Goal: Information Seeking & Learning: Learn about a topic

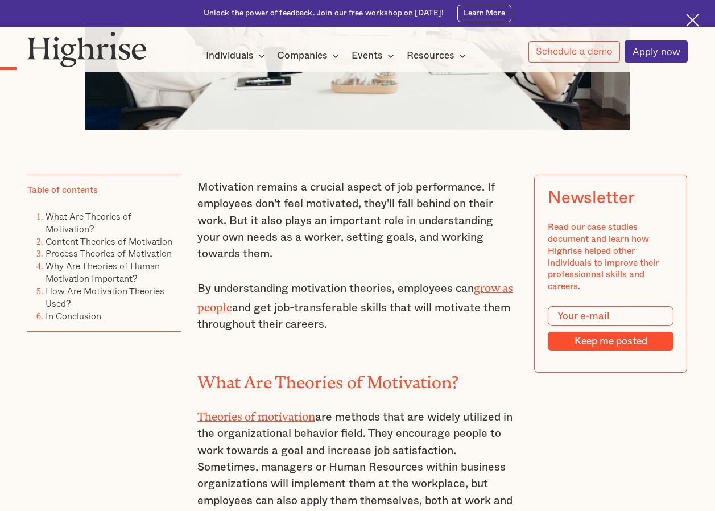
scroll to position [569, 0]
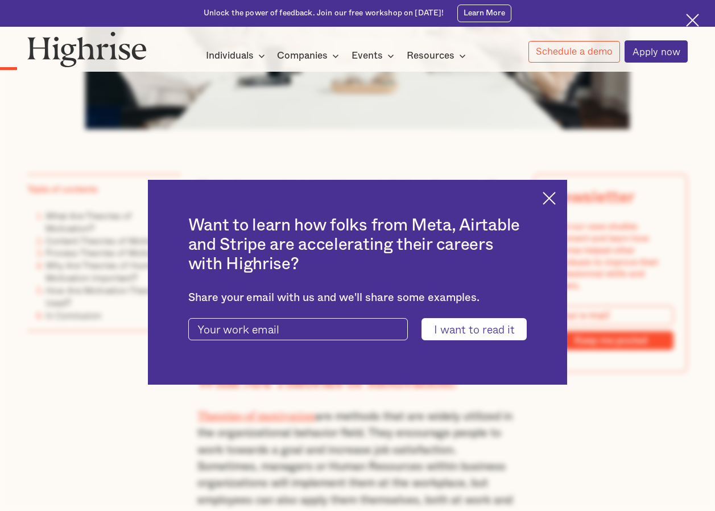
click at [556, 192] on img at bounding box center [549, 198] width 13 height 13
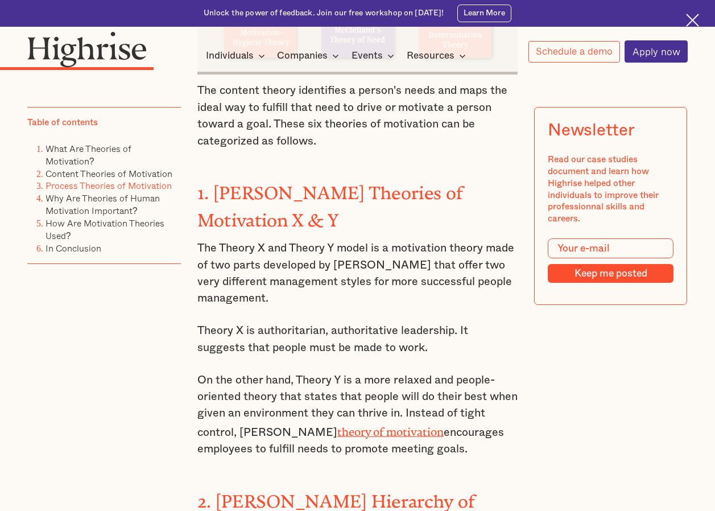
scroll to position [1935, 0]
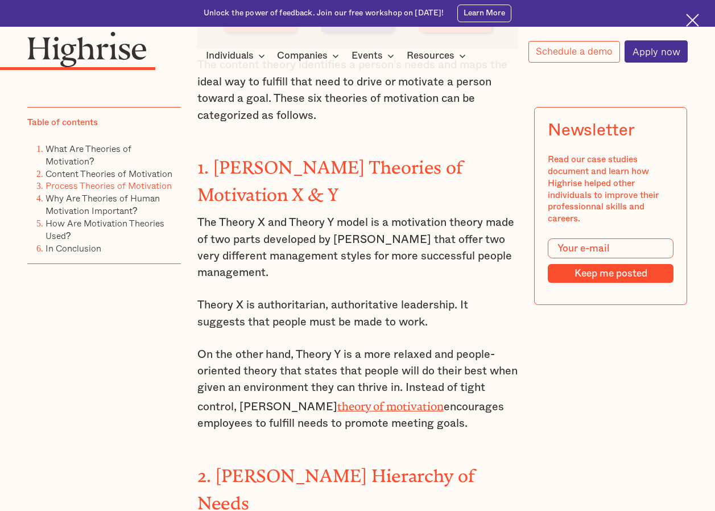
click at [351, 400] on link "theory of motivation" at bounding box center [390, 403] width 106 height 7
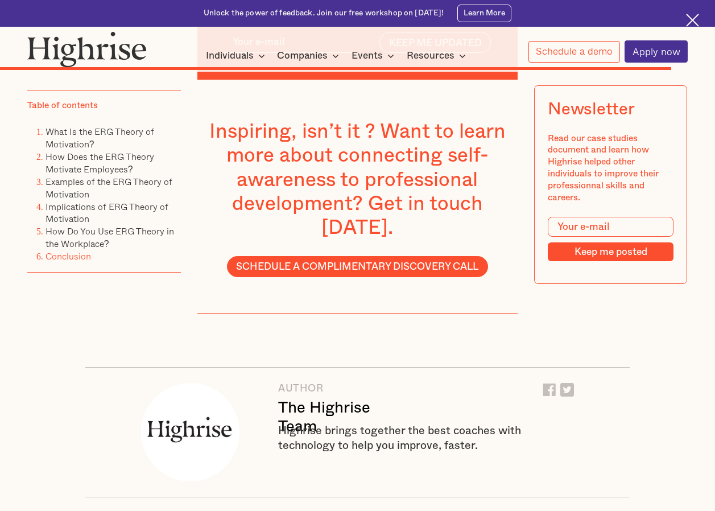
scroll to position [5748, 0]
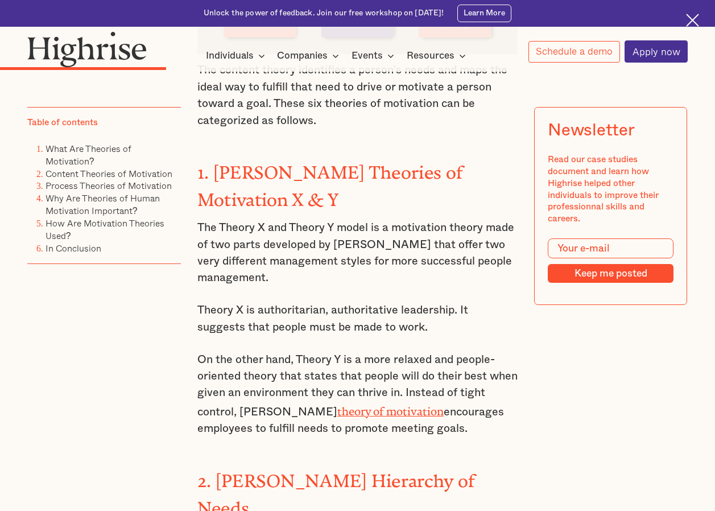
scroll to position [1992, 0]
